Goal: Find specific page/section: Find specific page/section

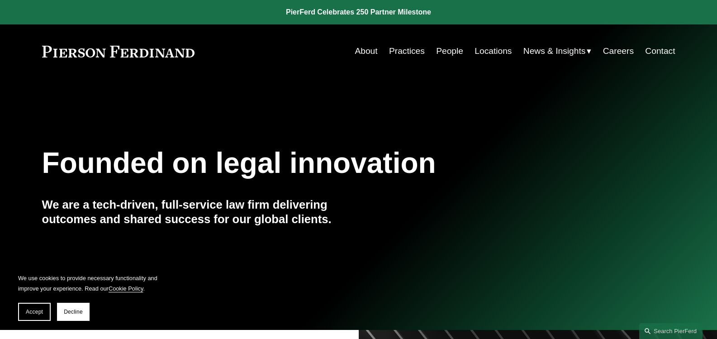
click at [34, 309] on span "Accept" at bounding box center [34, 311] width 17 height 6
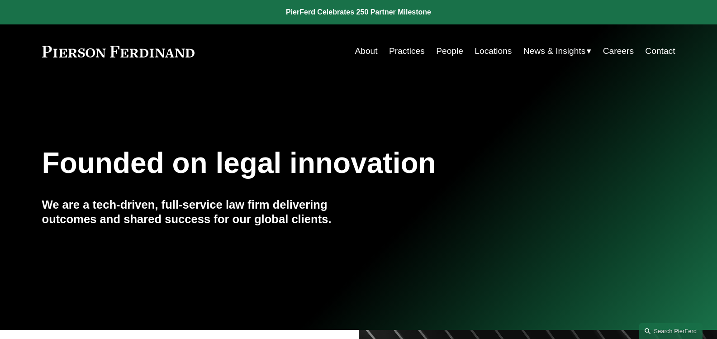
click at [431, 50] on nav "About Practices People Locations News & Insights News Insights Blogs Careers Co…" at bounding box center [514, 51] width 320 height 17
click at [448, 47] on link "People" at bounding box center [449, 51] width 27 height 17
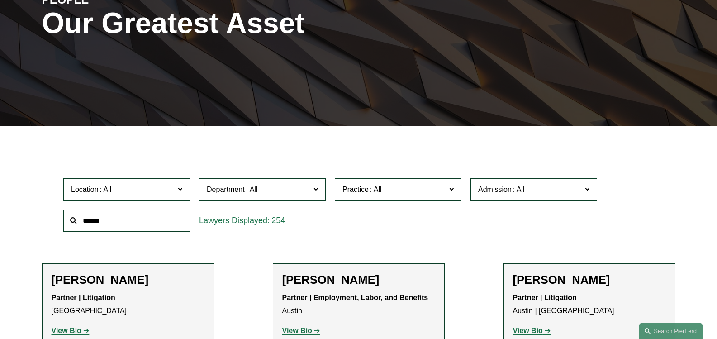
scroll to position [181, 0]
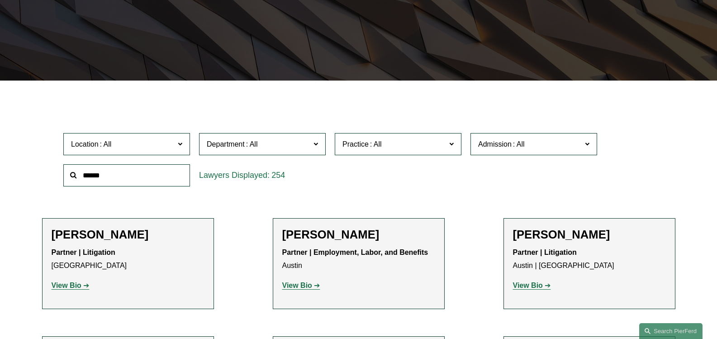
click at [121, 174] on input "text" at bounding box center [126, 175] width 127 height 22
type input "*******"
